Goal: Task Accomplishment & Management: Use online tool/utility

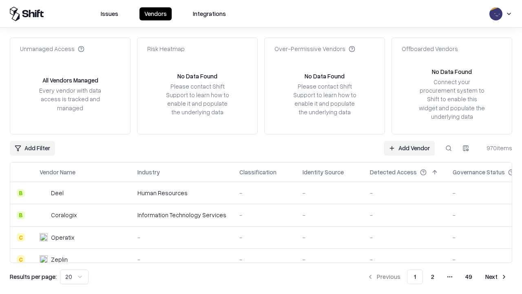
click at [409, 148] on link "Add Vendor" at bounding box center [409, 148] width 51 height 15
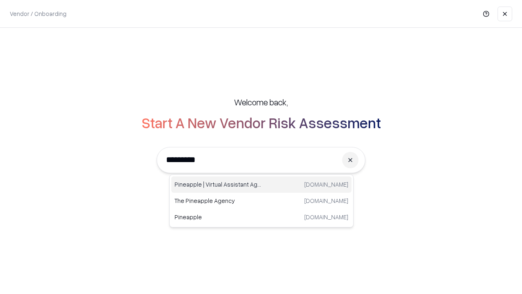
click at [261, 184] on div "Pineapple | Virtual Assistant Agency [DOMAIN_NAME]" at bounding box center [261, 184] width 180 height 16
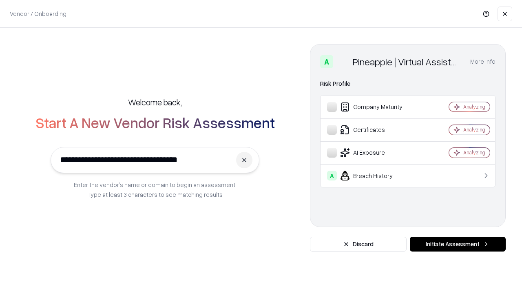
type input "**********"
click at [458, 244] on button "Initiate Assessment" at bounding box center [458, 244] width 96 height 15
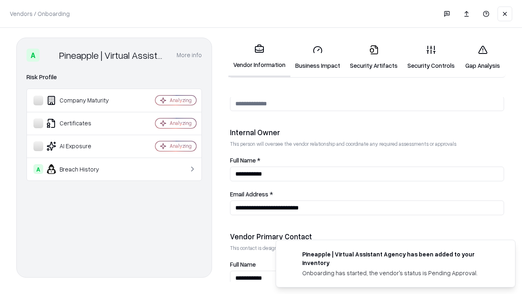
scroll to position [422, 0]
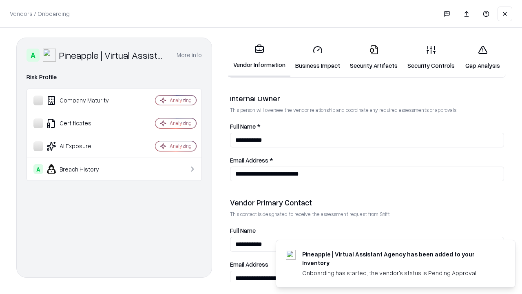
click at [318, 57] on link "Business Impact" at bounding box center [317, 57] width 55 height 38
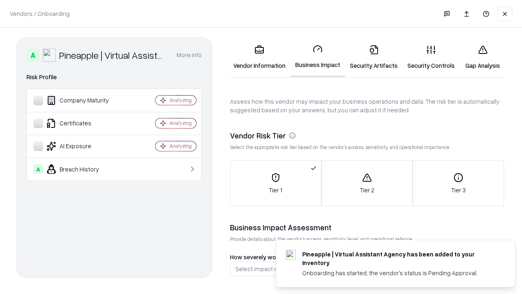
click at [482, 57] on link "Gap Analysis" at bounding box center [483, 57] width 46 height 38
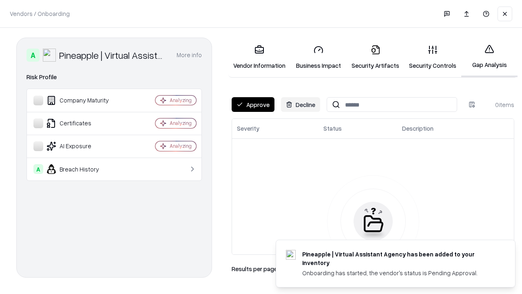
click at [253, 104] on button "Approve" at bounding box center [253, 104] width 43 height 15
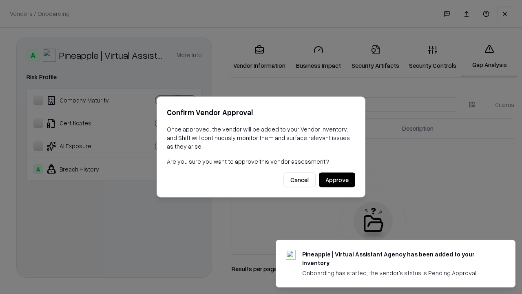
click at [337, 179] on button "Approve" at bounding box center [337, 180] width 36 height 15
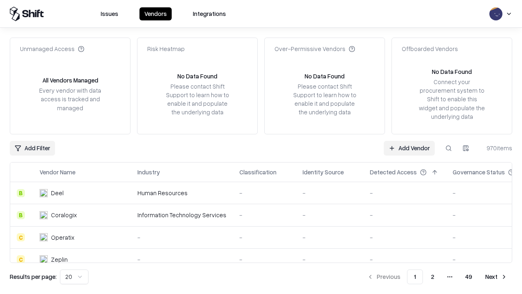
type input "**********"
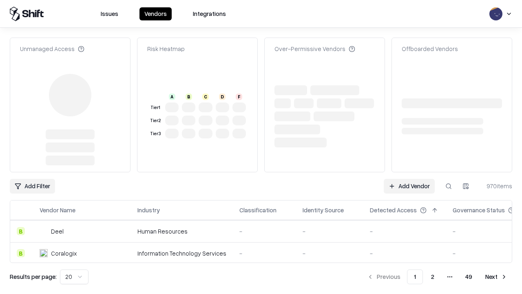
click at [409, 179] on link "Add Vendor" at bounding box center [409, 186] width 51 height 15
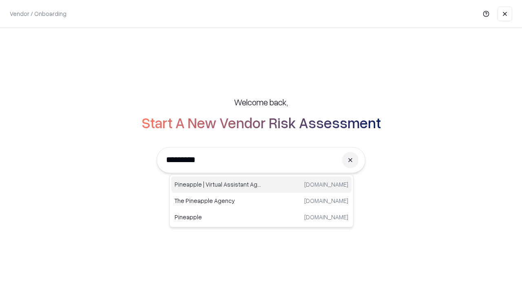
click at [261, 184] on div "Pineapple | Virtual Assistant Agency [DOMAIN_NAME]" at bounding box center [261, 184] width 180 height 16
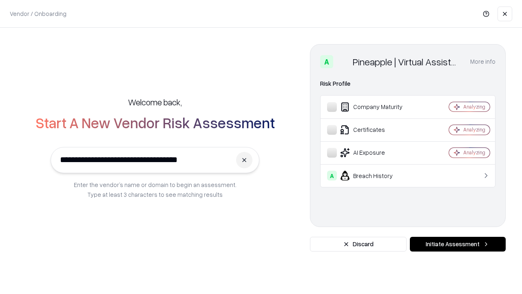
type input "**********"
click at [458, 244] on button "Initiate Assessment" at bounding box center [458, 244] width 96 height 15
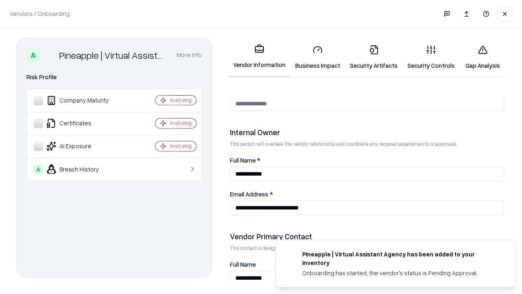
scroll to position [422, 0]
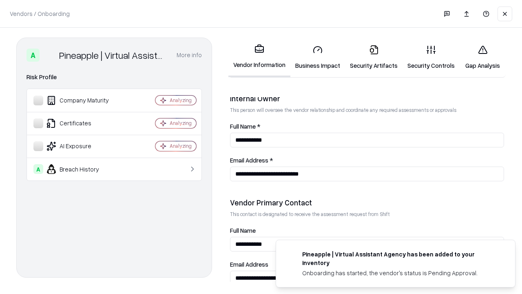
click at [482, 57] on link "Gap Analysis" at bounding box center [483, 57] width 46 height 38
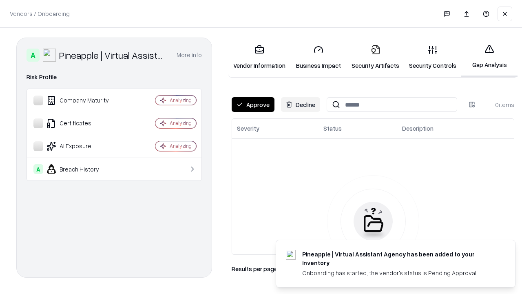
click at [253, 104] on button "Approve" at bounding box center [253, 104] width 43 height 15
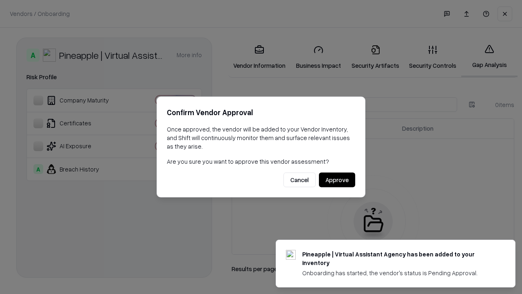
click at [337, 179] on button "Approve" at bounding box center [337, 180] width 36 height 15
